Goal: Information Seeking & Learning: Learn about a topic

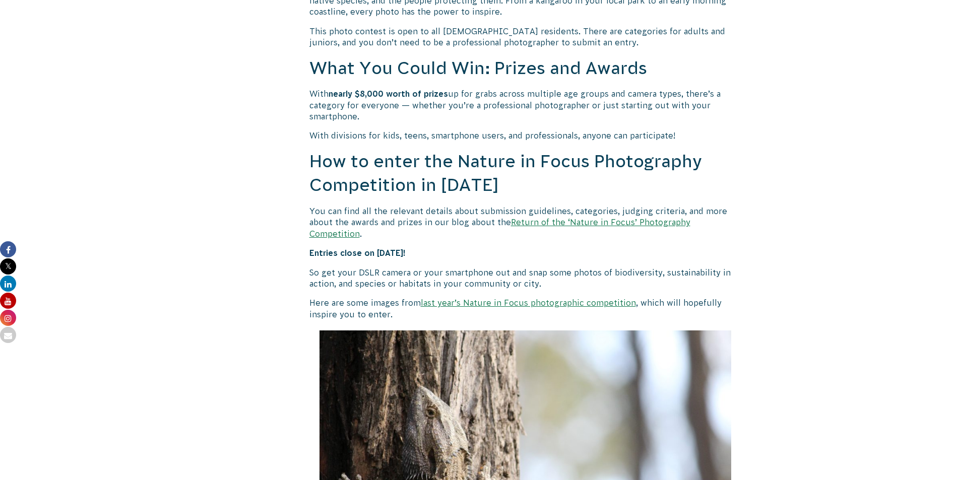
scroll to position [881, 0]
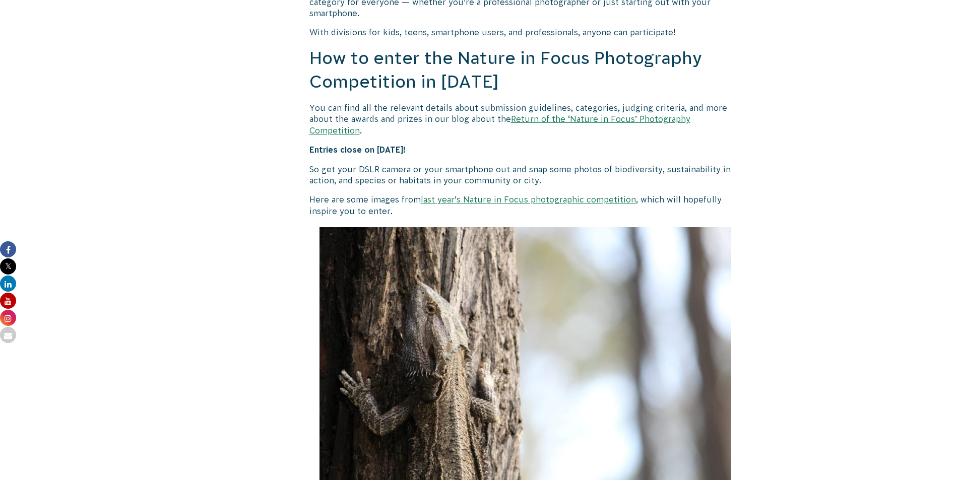
click at [665, 120] on link "Return of the ‘Nature in Focus’ Photography Competition" at bounding box center [499, 124] width 381 height 20
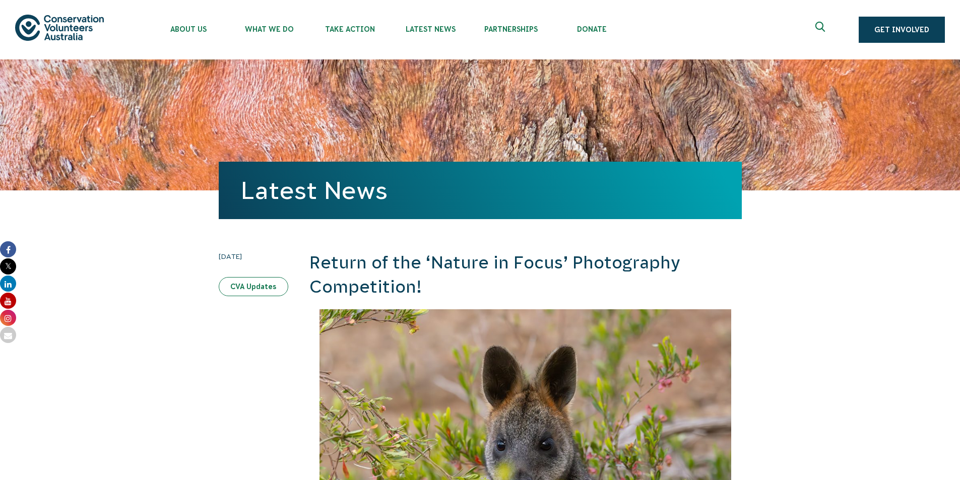
click at [260, 282] on link "CVA Updates" at bounding box center [254, 286] width 70 height 19
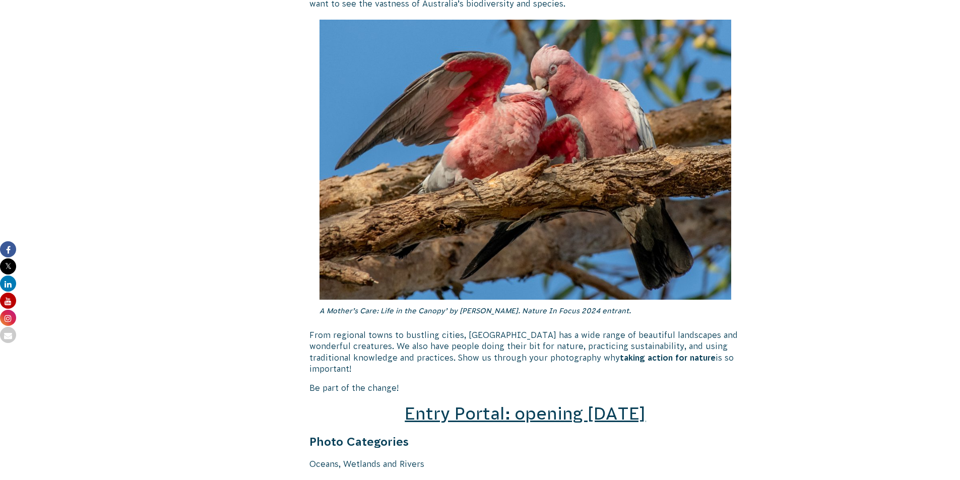
scroll to position [1260, 0]
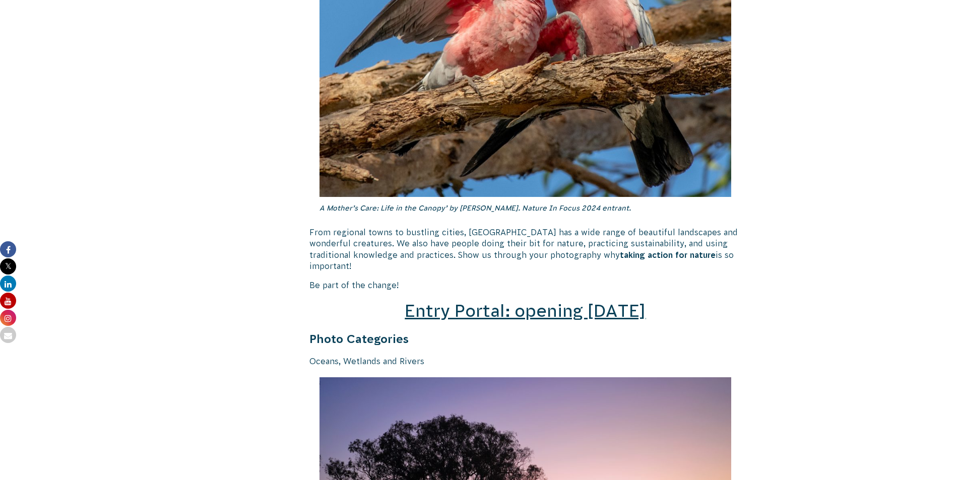
click at [574, 301] on span "Entry Portal: opening July 4" at bounding box center [525, 310] width 241 height 19
